Goal: Check status: Check status

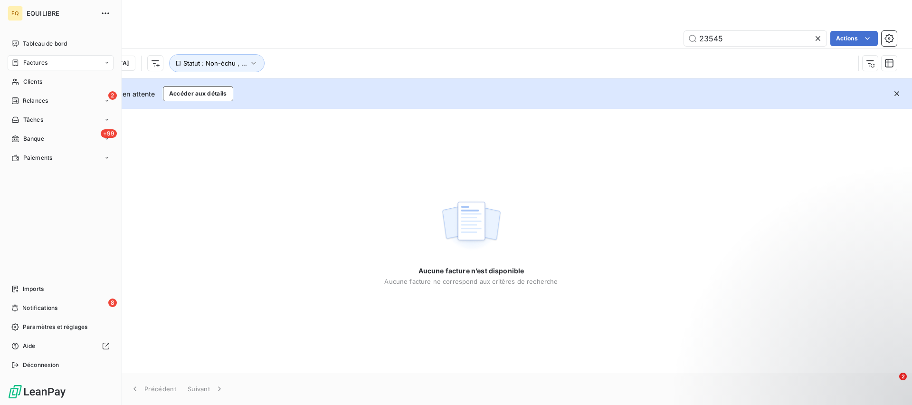
click at [44, 59] on span "Factures" at bounding box center [35, 62] width 24 height 9
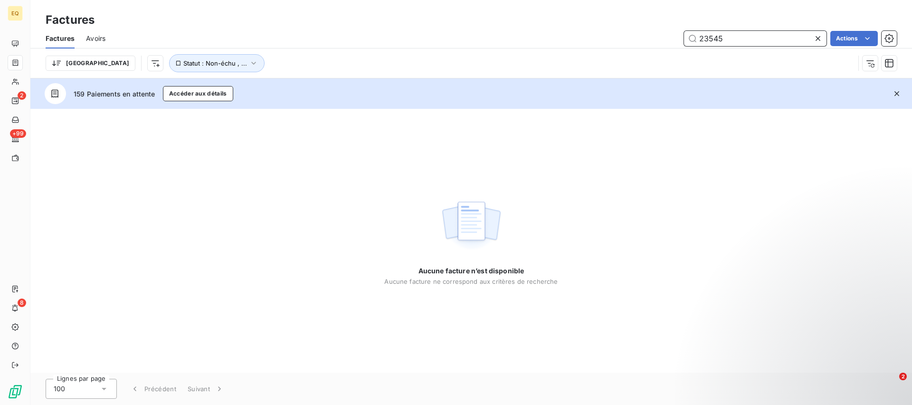
drag, startPoint x: 729, startPoint y: 40, endPoint x: 680, endPoint y: 36, distance: 49.6
click at [680, 36] on div "23545 Actions" at bounding box center [507, 38] width 780 height 15
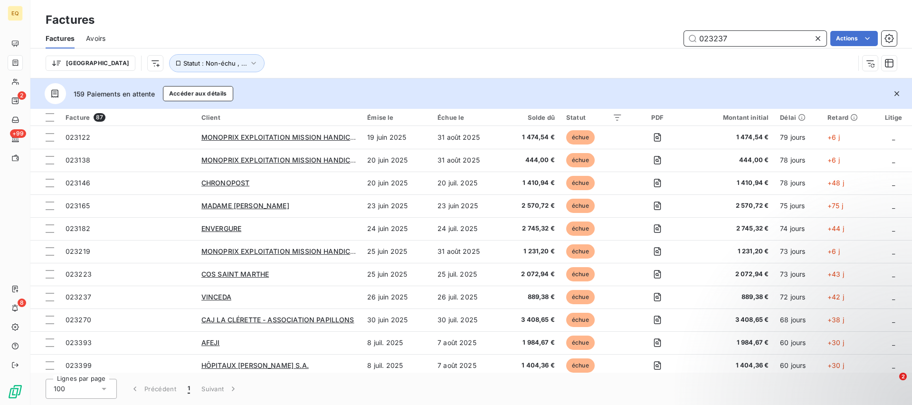
type input "023237"
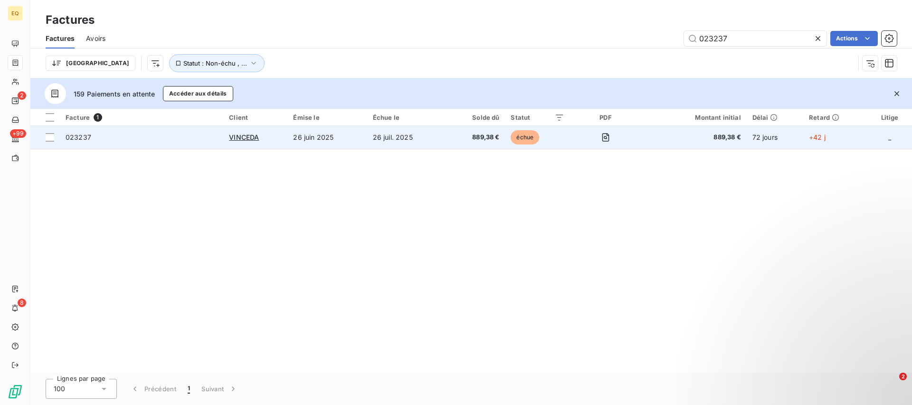
click at [73, 137] on span "023237" at bounding box center [79, 137] width 26 height 8
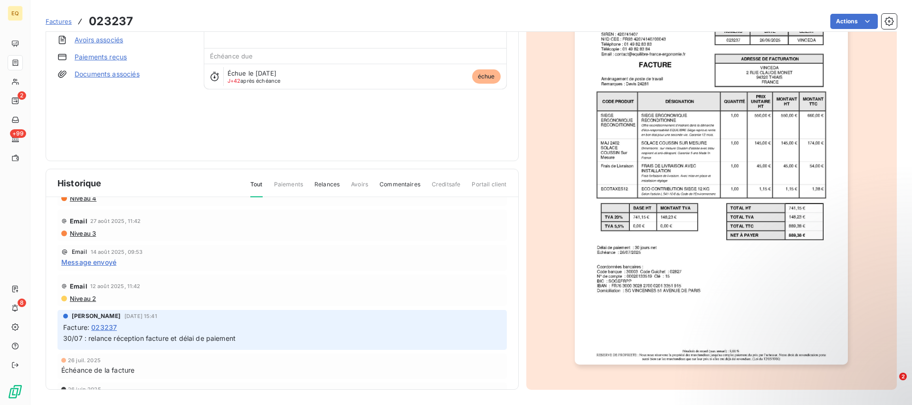
scroll to position [56, 0]
click at [106, 265] on span "Message envoyé" at bounding box center [88, 262] width 55 height 10
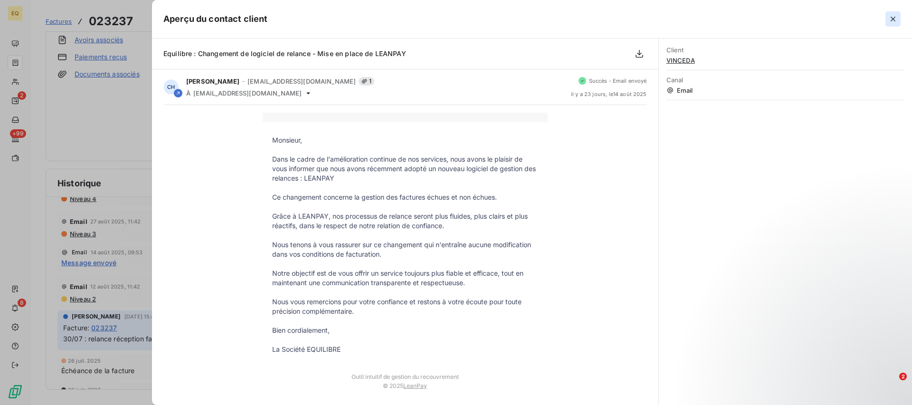
click at [890, 16] on icon "button" at bounding box center [892, 18] width 9 height 9
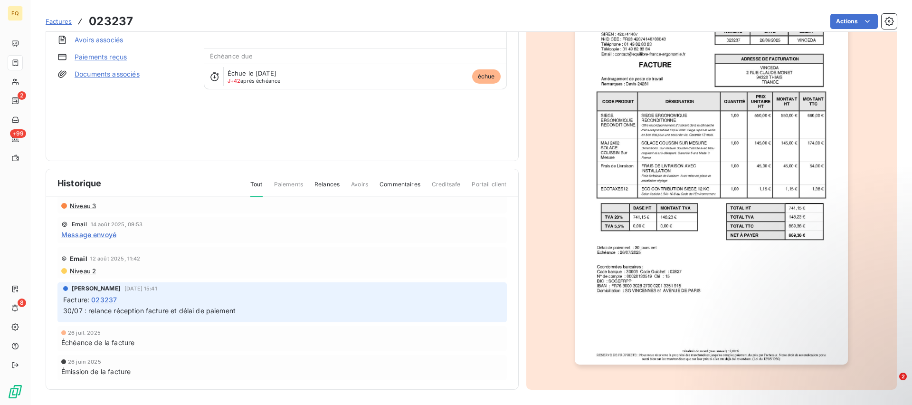
scroll to position [85, 0]
click at [77, 235] on span "Message envoyé" at bounding box center [88, 233] width 55 height 10
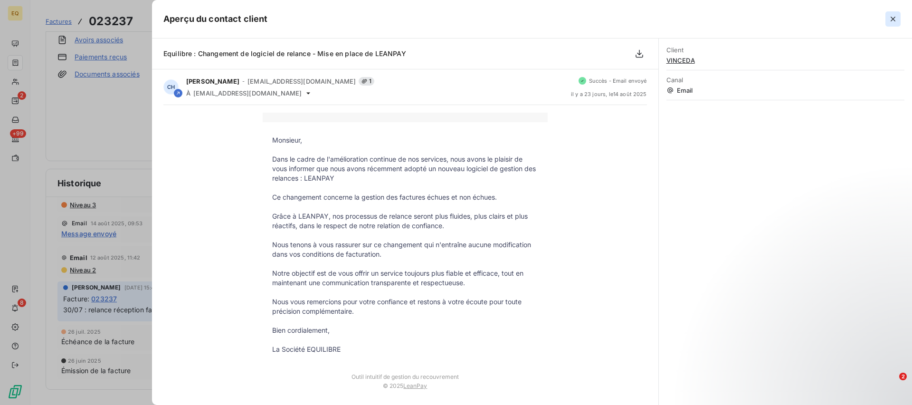
click at [897, 18] on icon "button" at bounding box center [892, 18] width 9 height 9
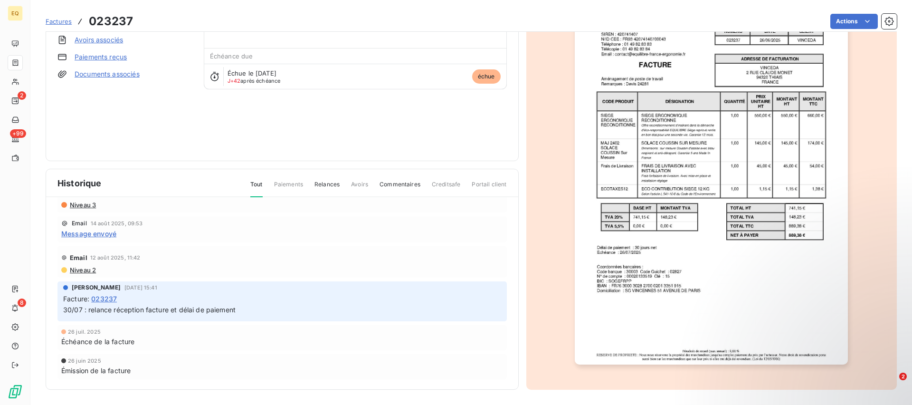
click at [154, 191] on div "Historique Tout Paiements Relances Avoirs Commentaires Creditsafe Portail client" at bounding box center [282, 183] width 472 height 28
click at [399, 182] on span "Commentaires" at bounding box center [399, 188] width 41 height 16
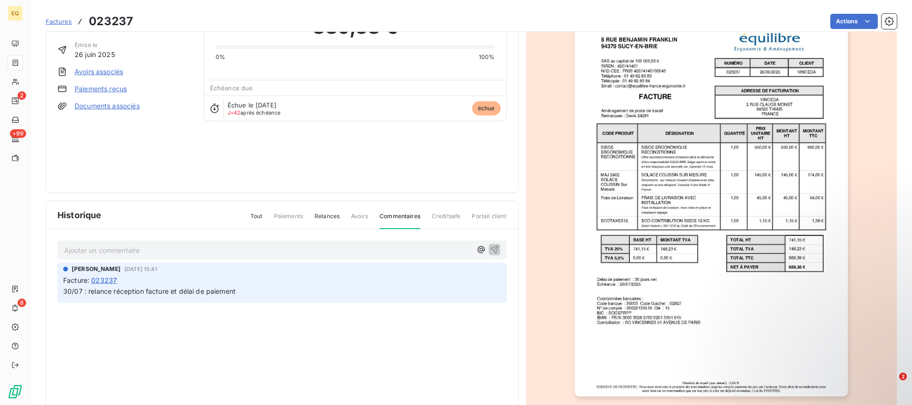
scroll to position [29, 0]
